Goal: Find specific page/section: Find specific page/section

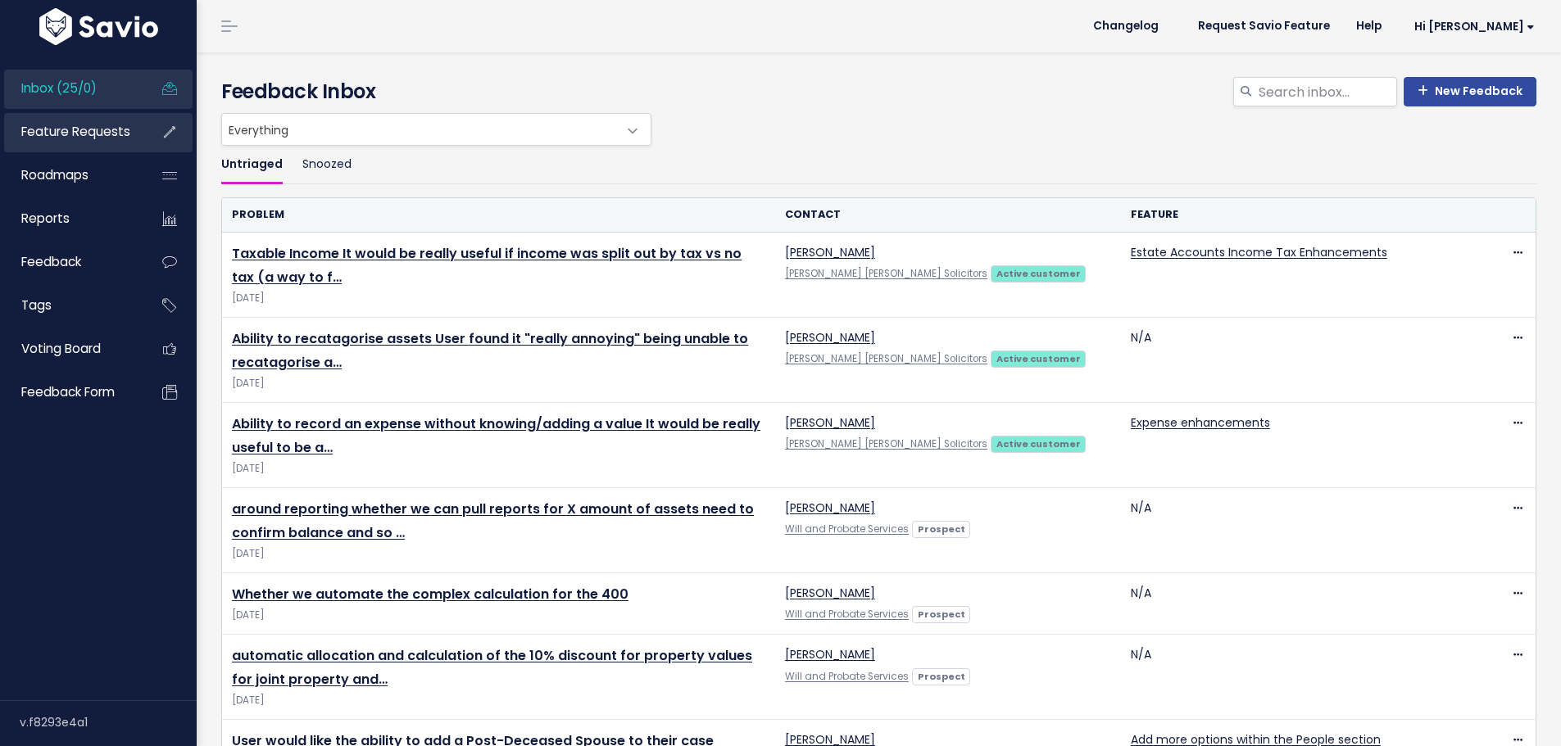
click at [61, 134] on span "Feature Requests" at bounding box center [75, 131] width 109 height 17
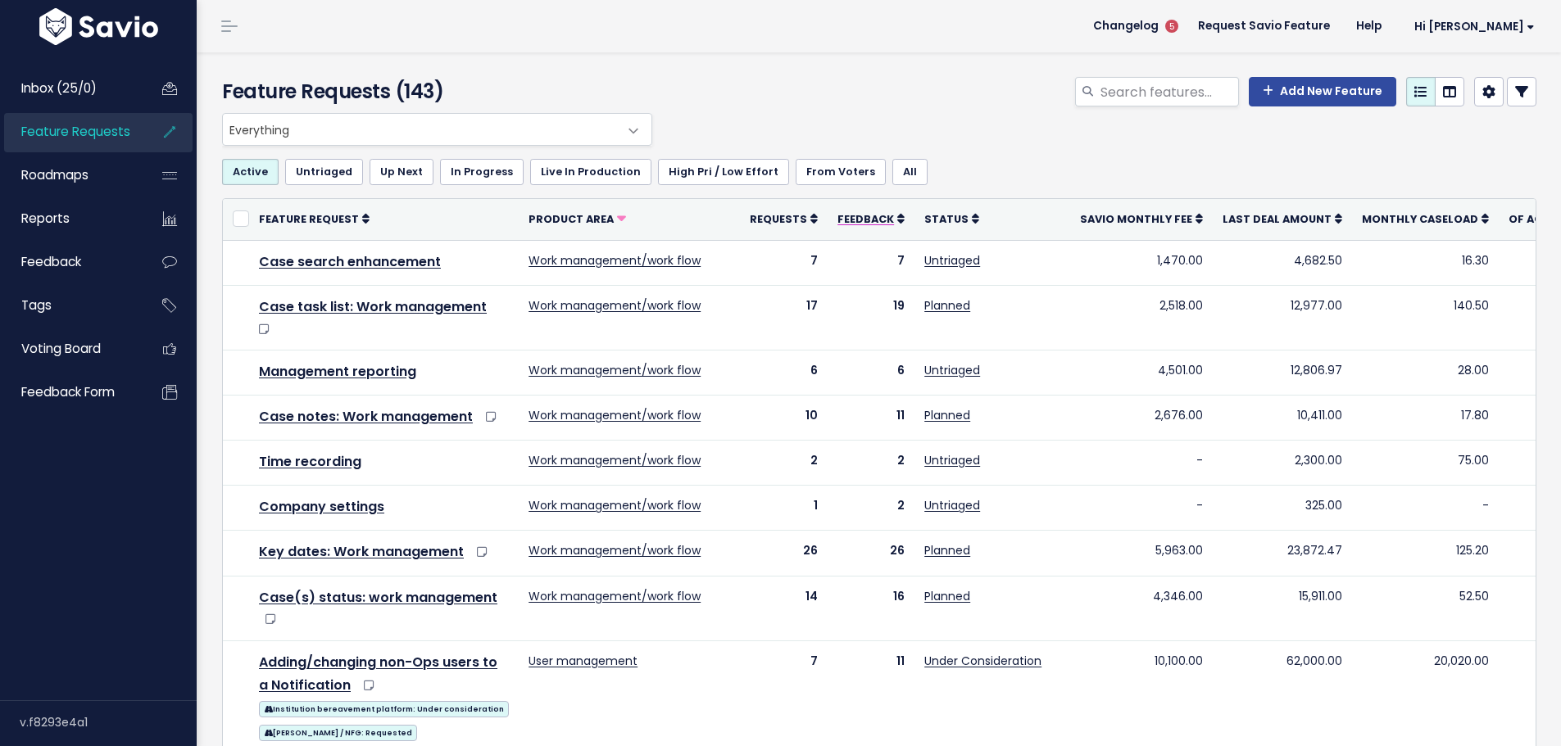
click at [864, 217] on span "Feedback" at bounding box center [865, 219] width 57 height 14
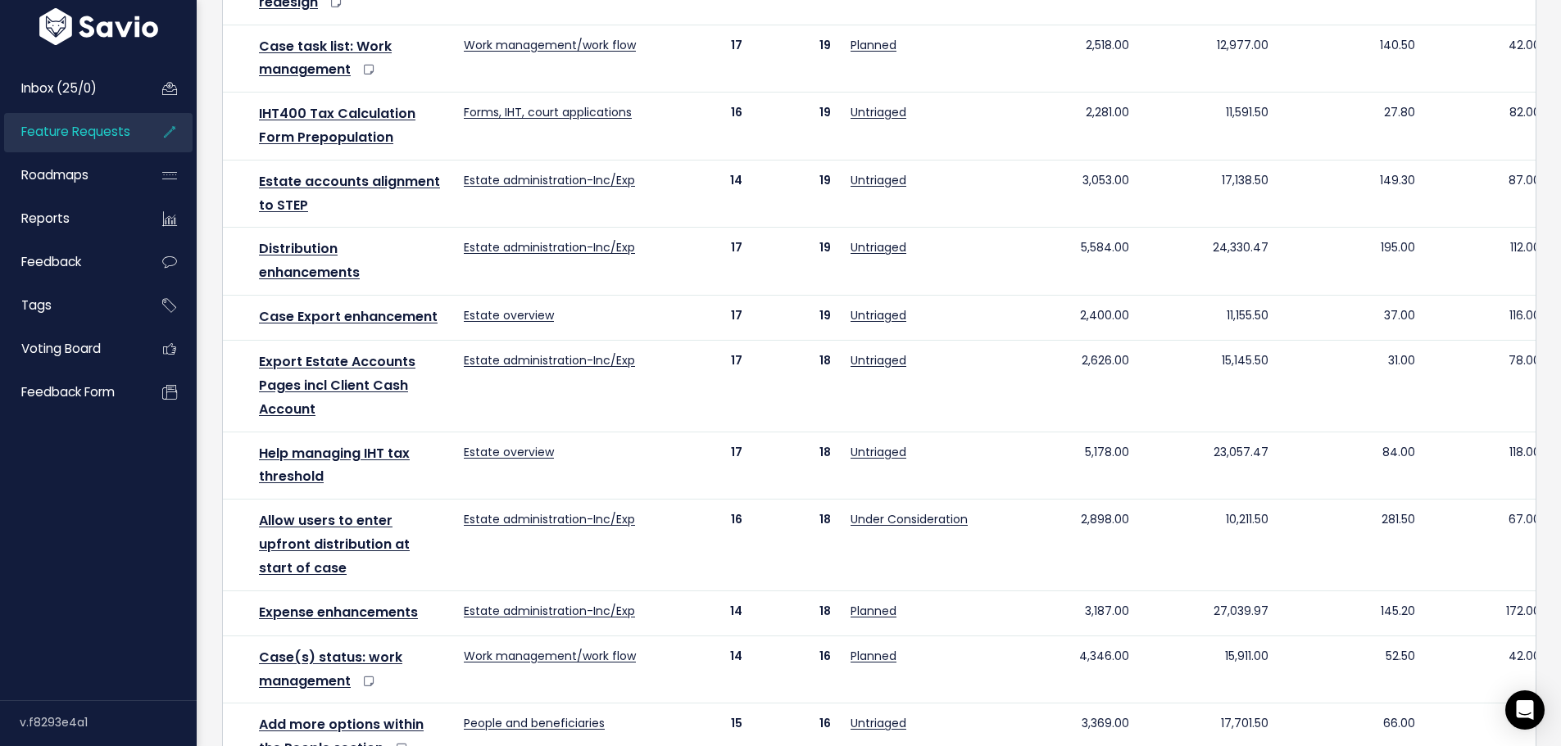
scroll to position [655, 0]
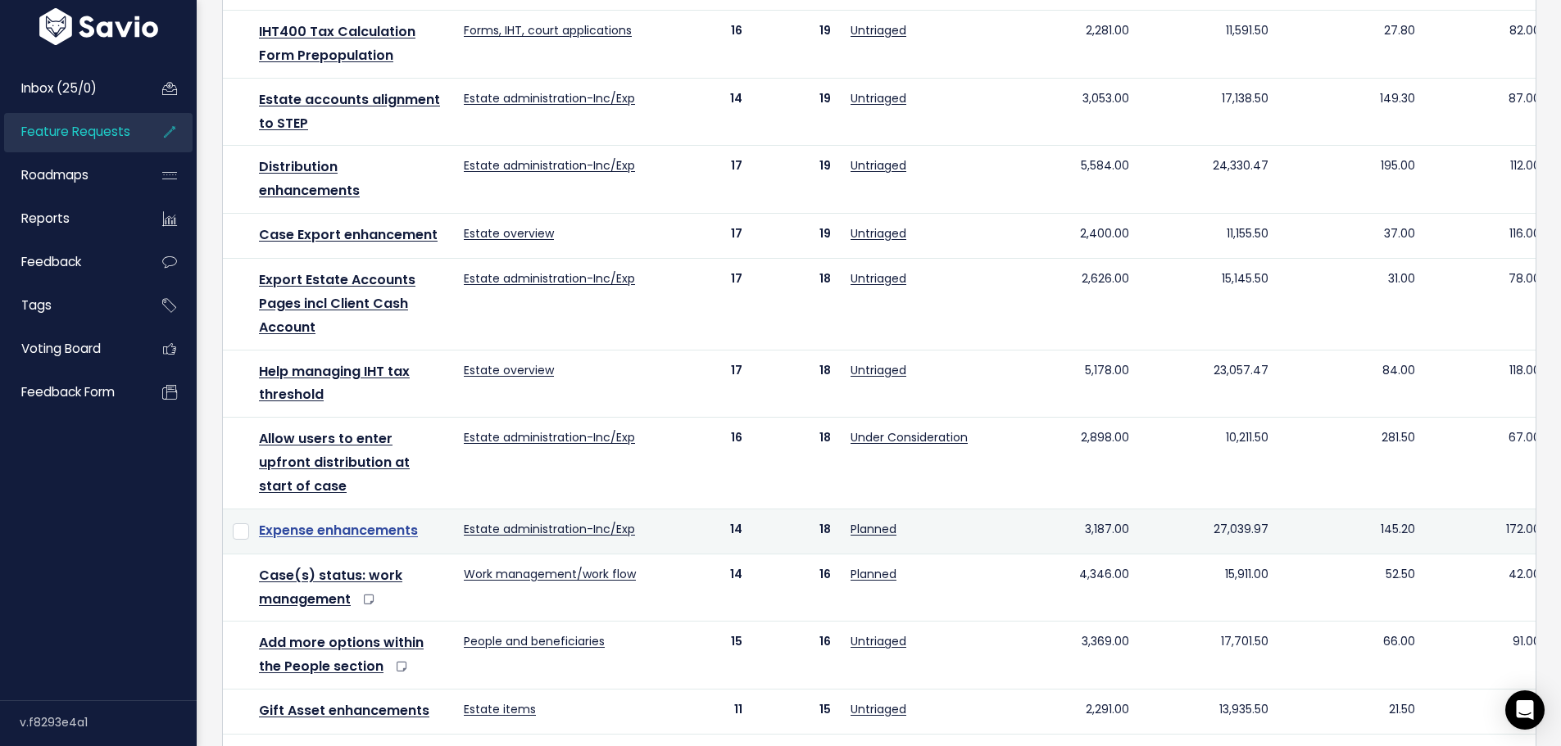
click at [345, 521] on link "Expense enhancements" at bounding box center [338, 530] width 159 height 19
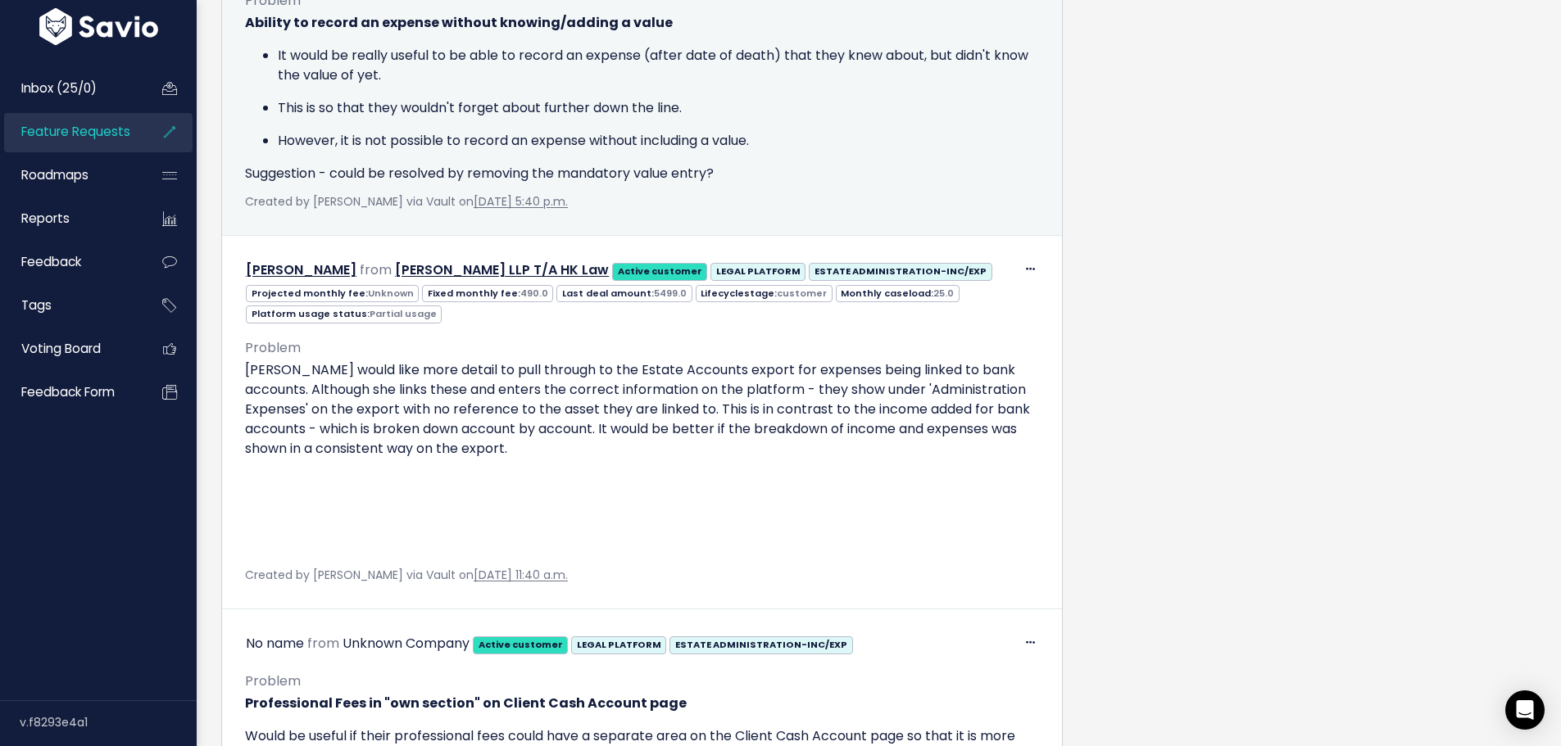
scroll to position [1065, 0]
